Goal: Information Seeking & Learning: Learn about a topic

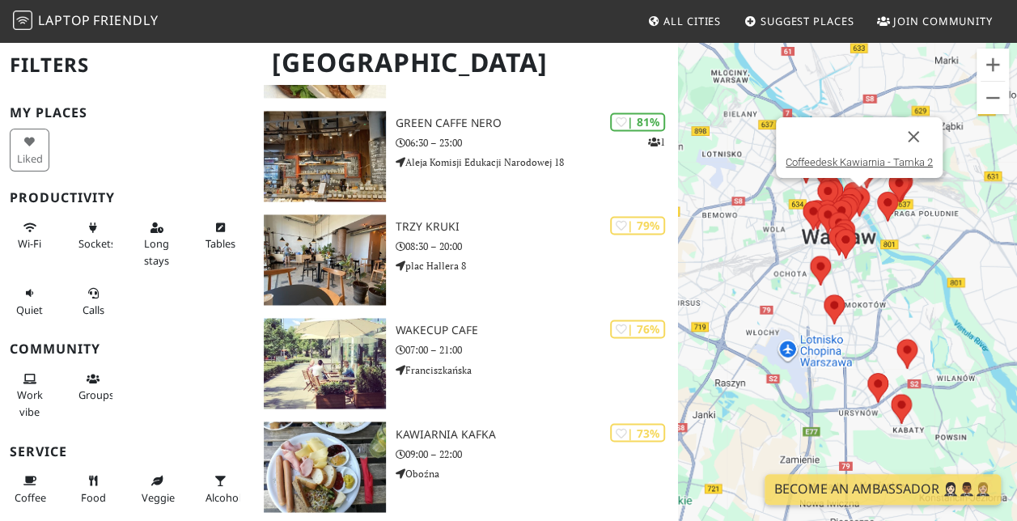
scroll to position [1156, 0]
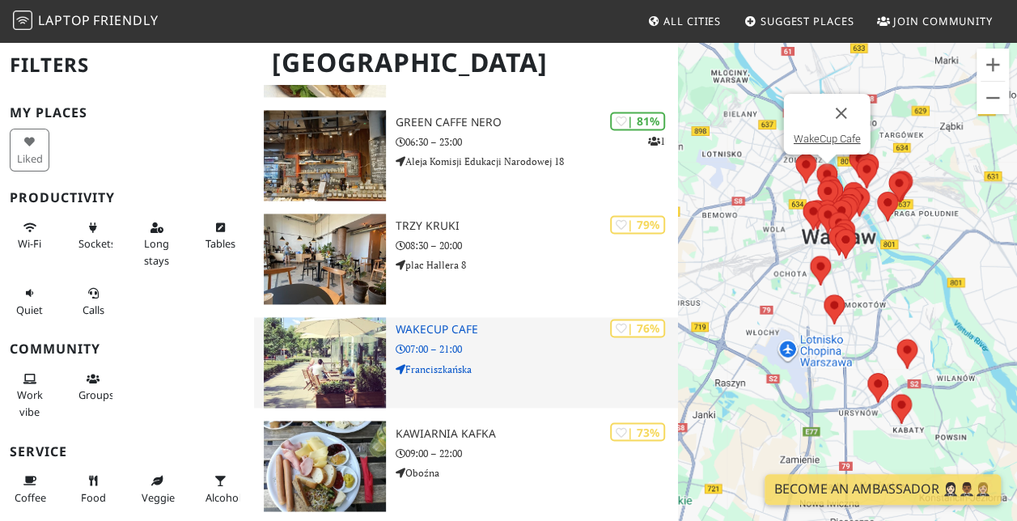
click at [504, 336] on div "| 76% WakeCup Cafe 07:00 – 21:00 Franciszkańska" at bounding box center [536, 362] width 282 height 91
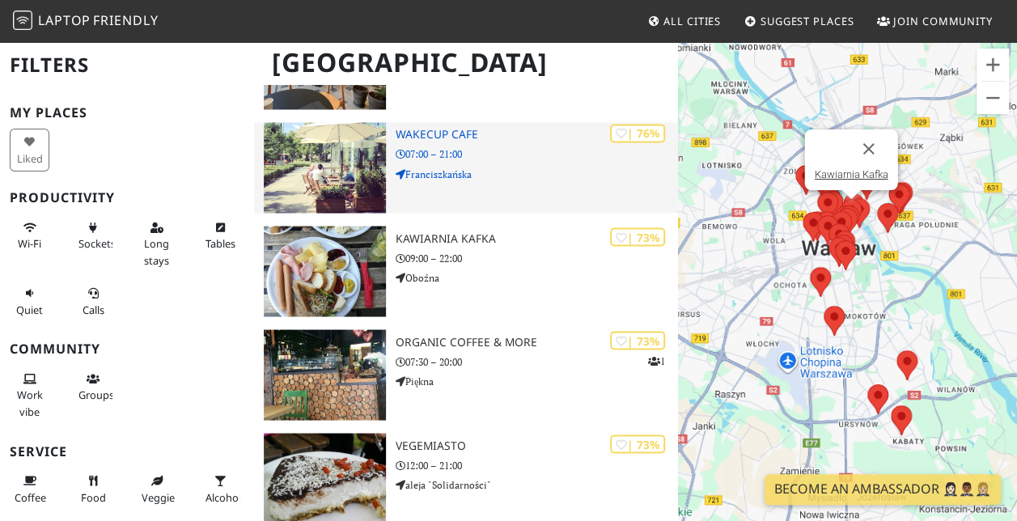
scroll to position [1352, 0]
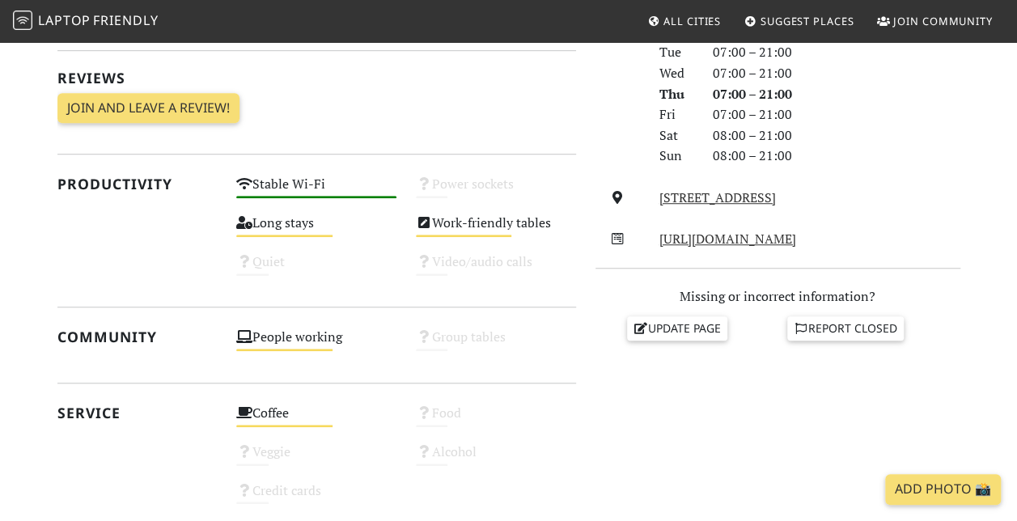
scroll to position [483, 0]
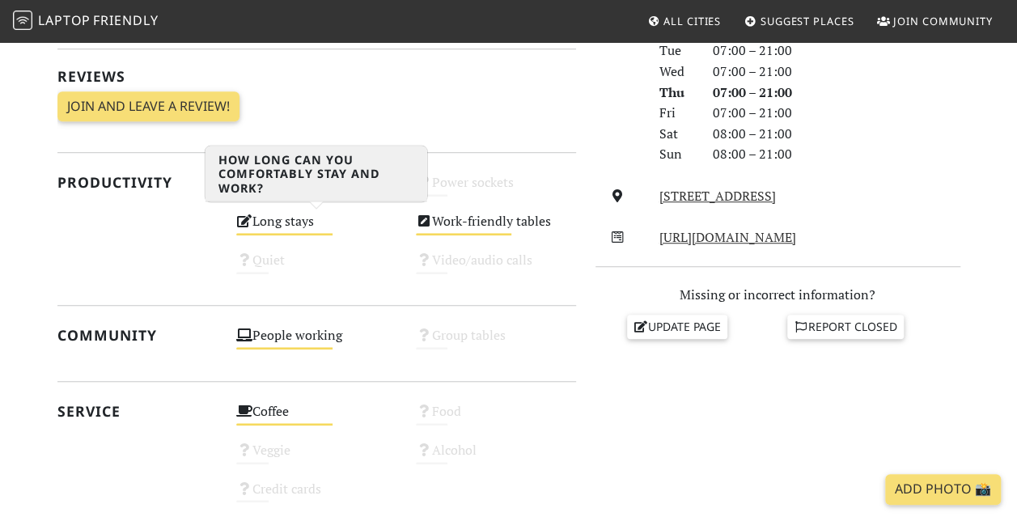
click at [289, 224] on div "Long stays Medium" at bounding box center [316, 228] width 180 height 39
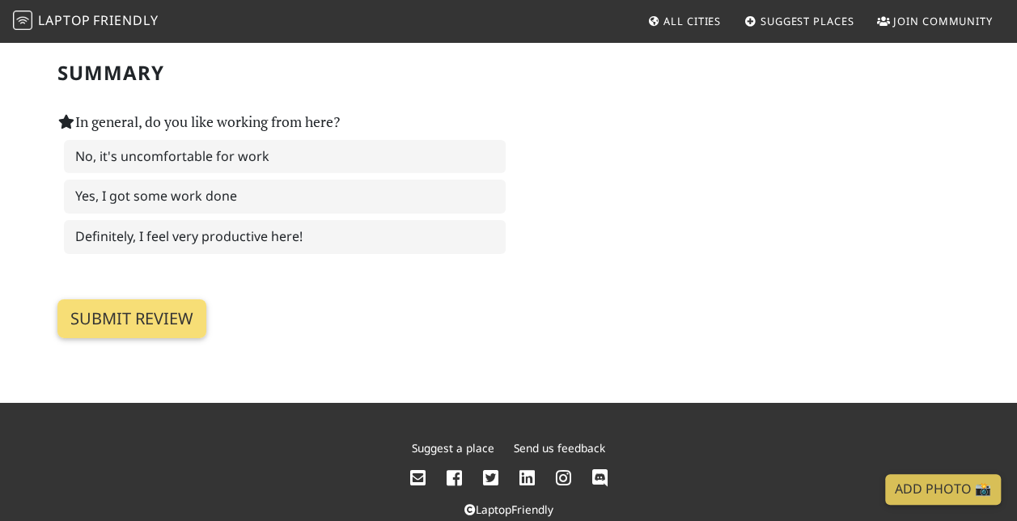
scroll to position [2570, 0]
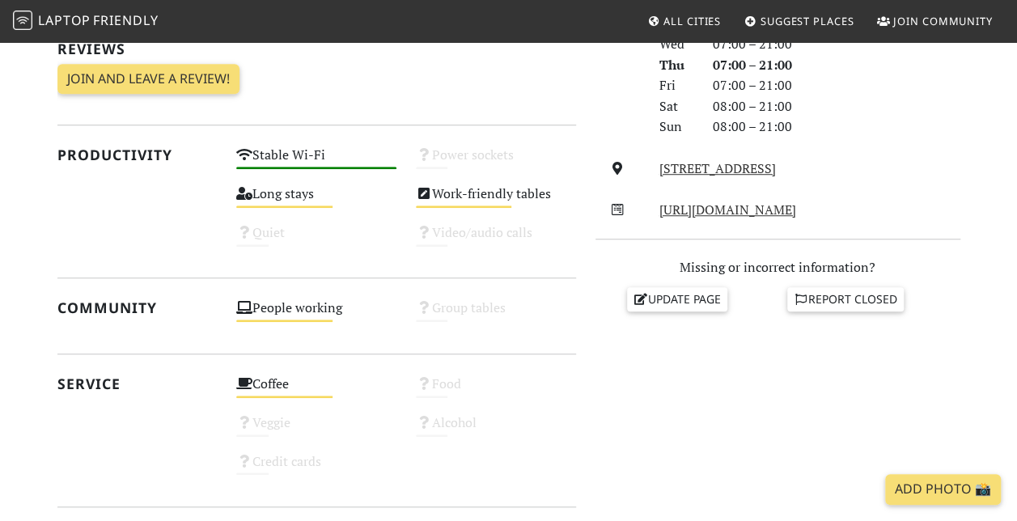
scroll to position [504, 0]
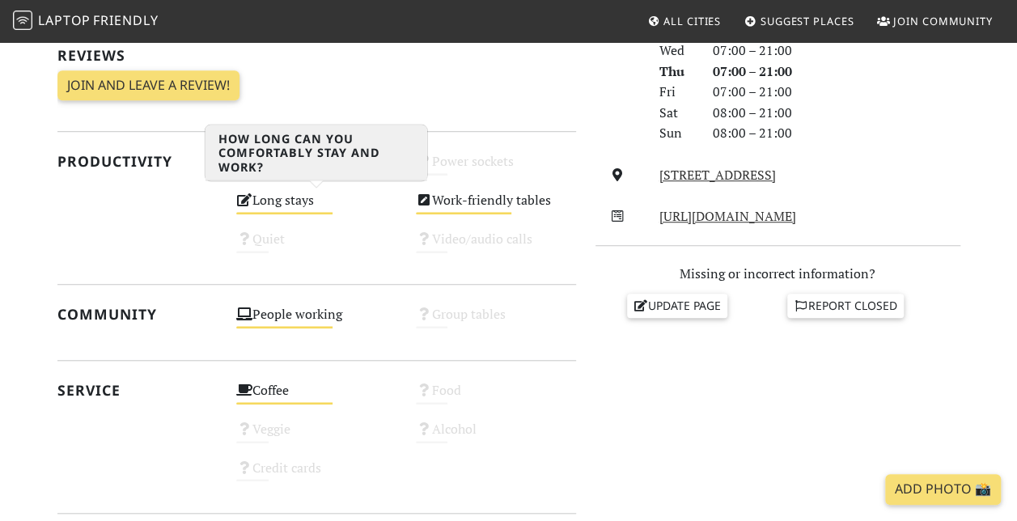
click at [247, 197] on icon at bounding box center [244, 199] width 16 height 13
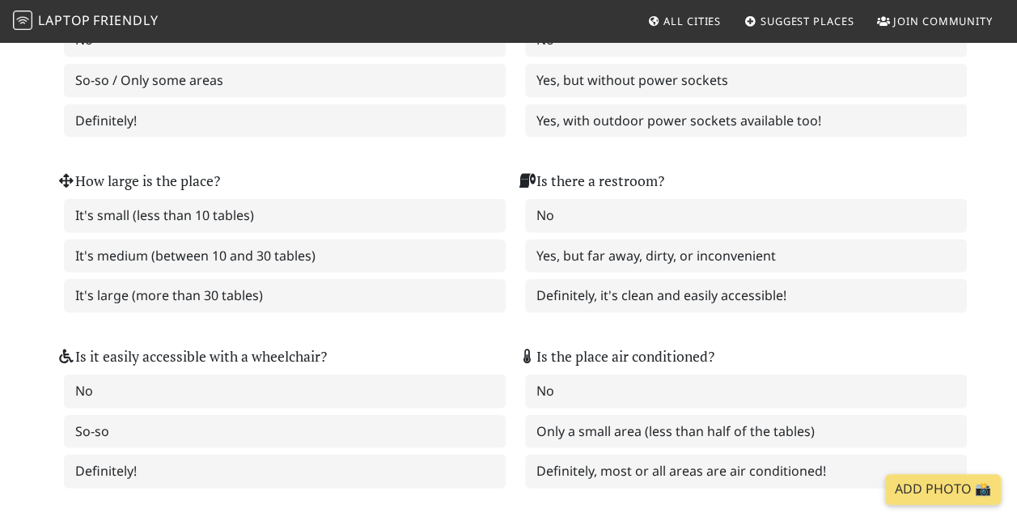
scroll to position [1710, 0]
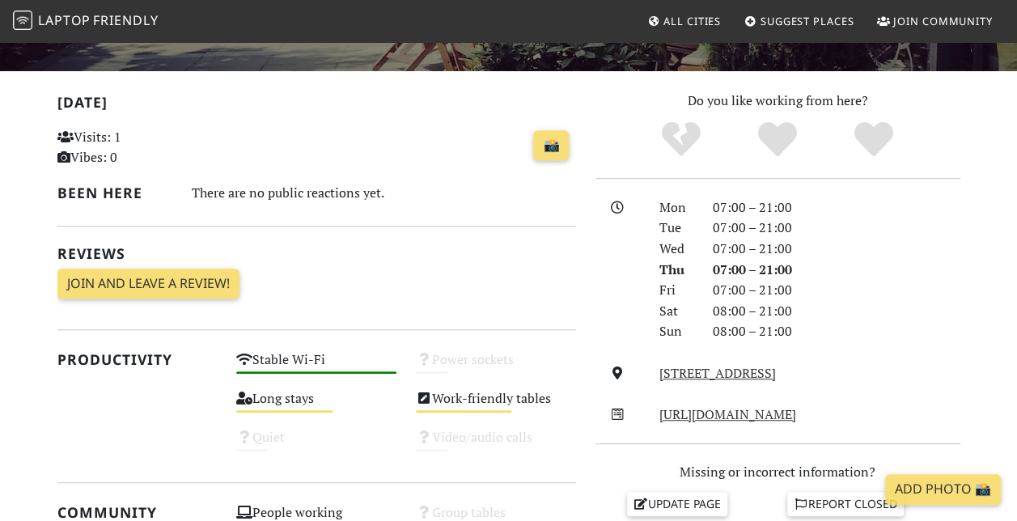
scroll to position [305, 0]
